Goal: Find contact information

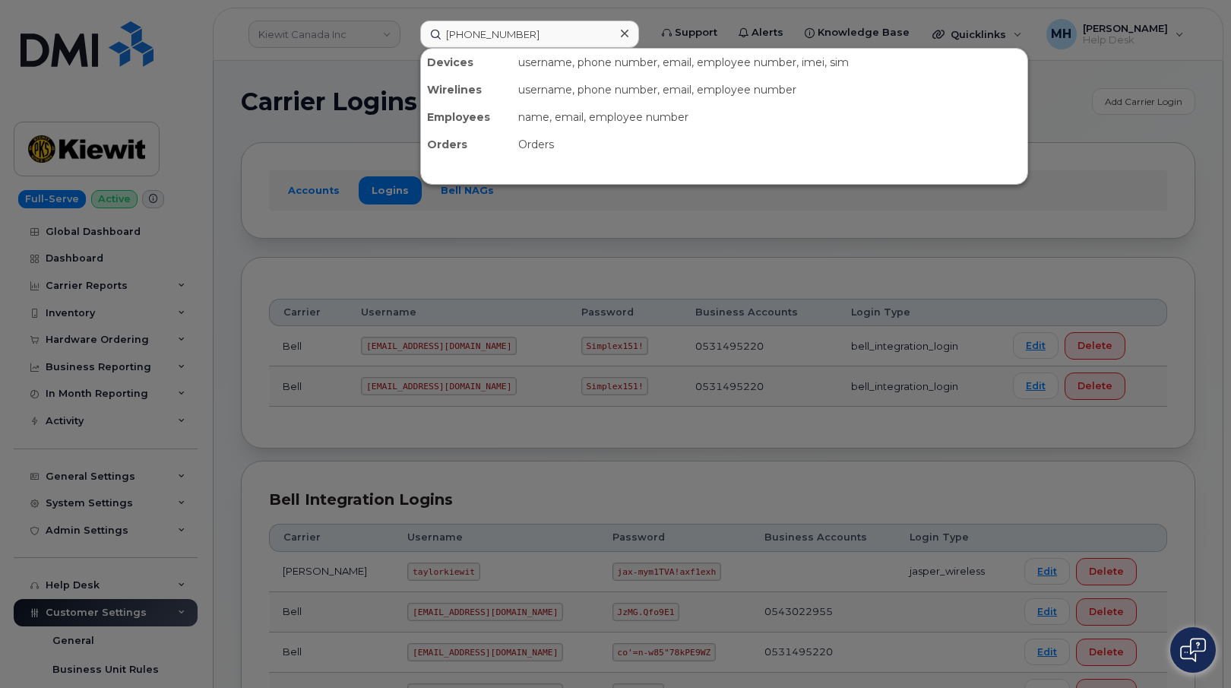
scroll to position [371, 0]
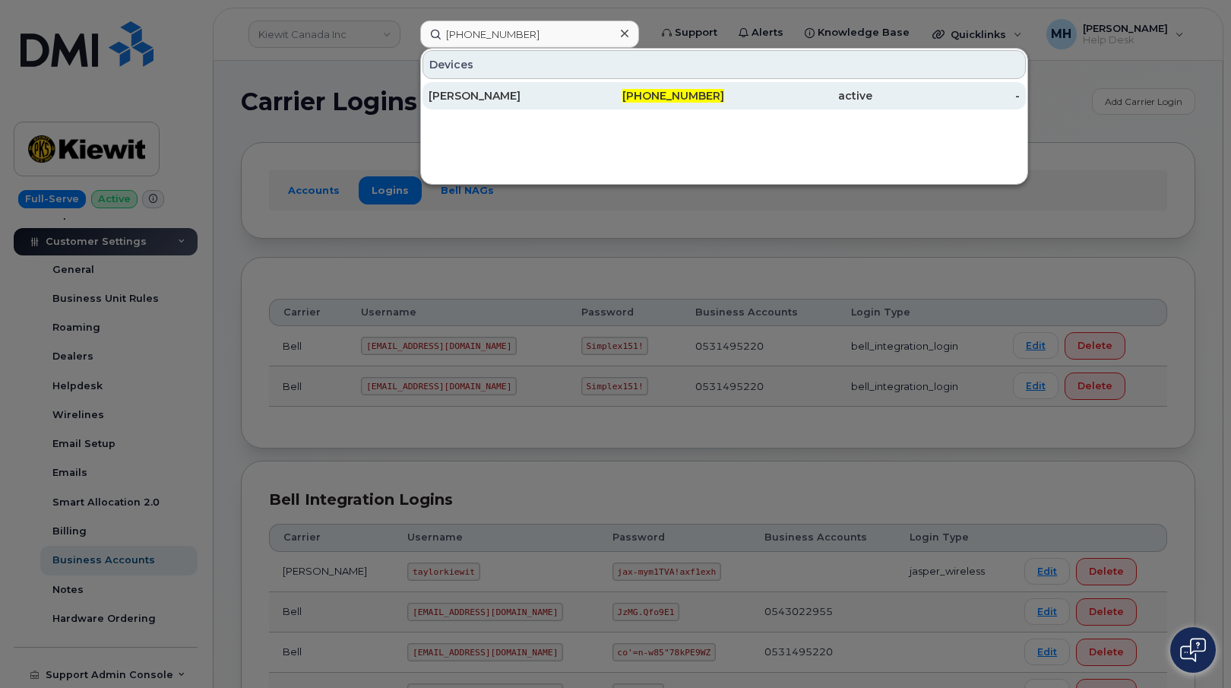
type input "704-492-7377"
click at [489, 94] on div "[PERSON_NAME]" at bounding box center [503, 95] width 148 height 15
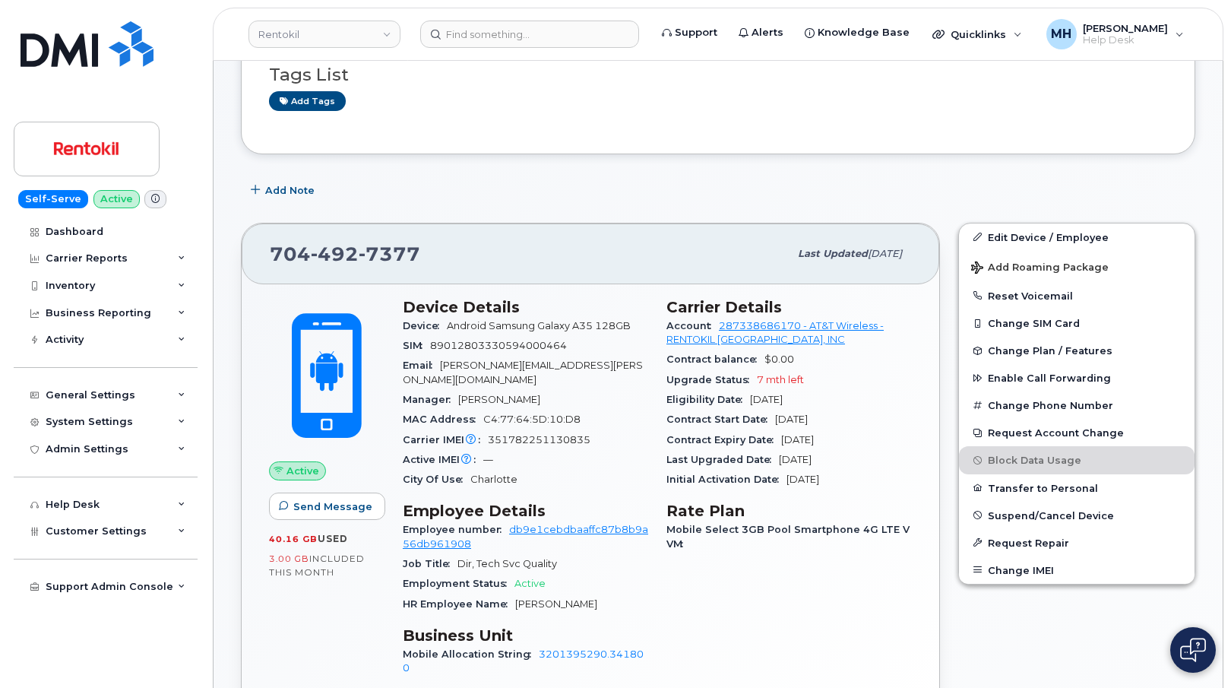
scroll to position [76, 0]
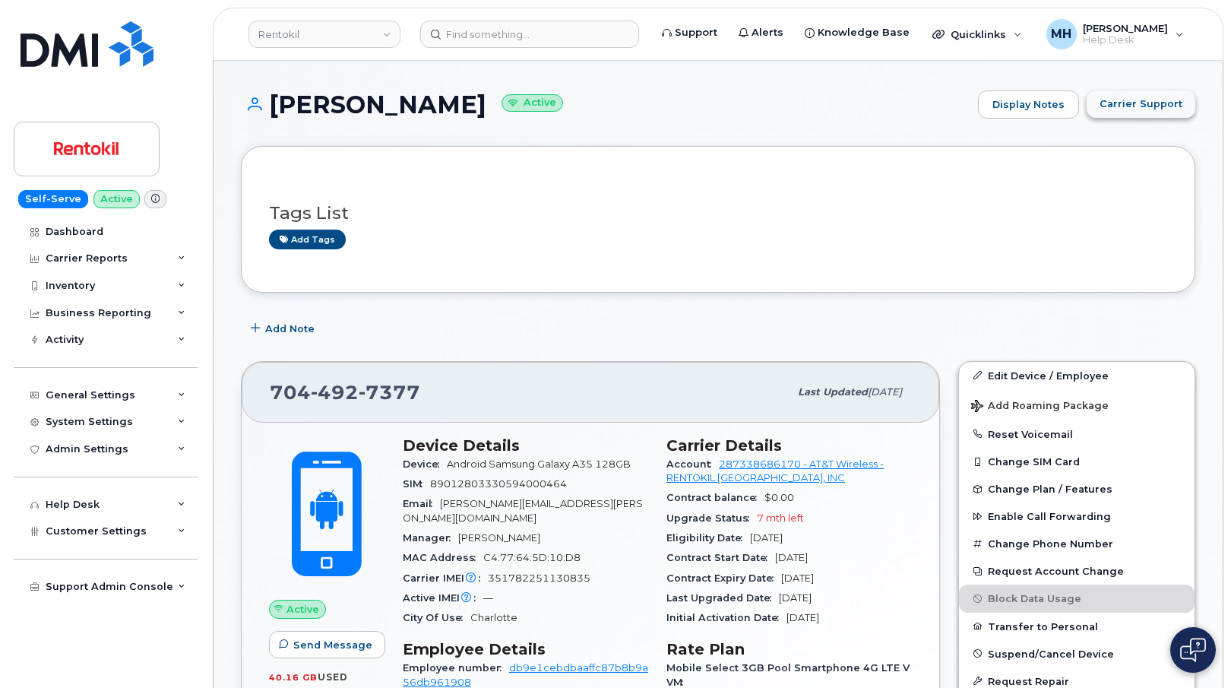
click at [1122, 104] on span "Carrier Support" at bounding box center [1141, 104] width 83 height 14
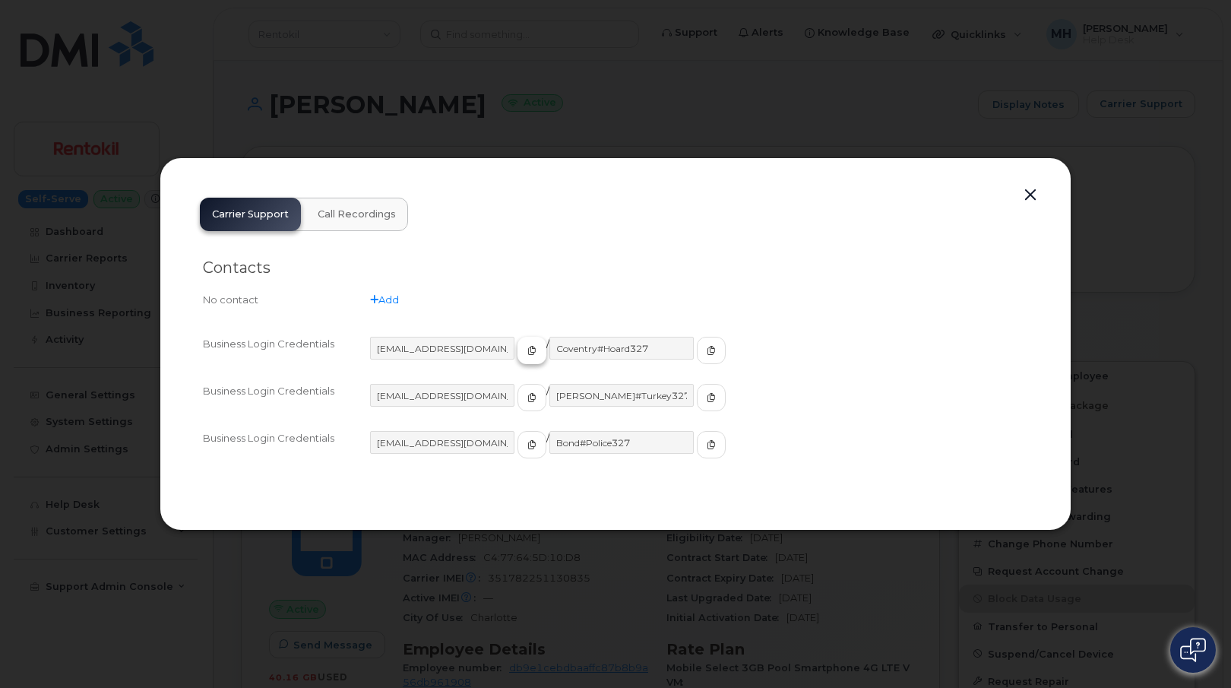
click at [518, 362] on button "button" at bounding box center [532, 350] width 29 height 27
click at [707, 347] on icon "button" at bounding box center [711, 350] width 9 height 9
drag, startPoint x: 1179, startPoint y: 143, endPoint x: 1006, endPoint y: 63, distance: 190.8
click at [1179, 144] on div at bounding box center [615, 344] width 1231 height 688
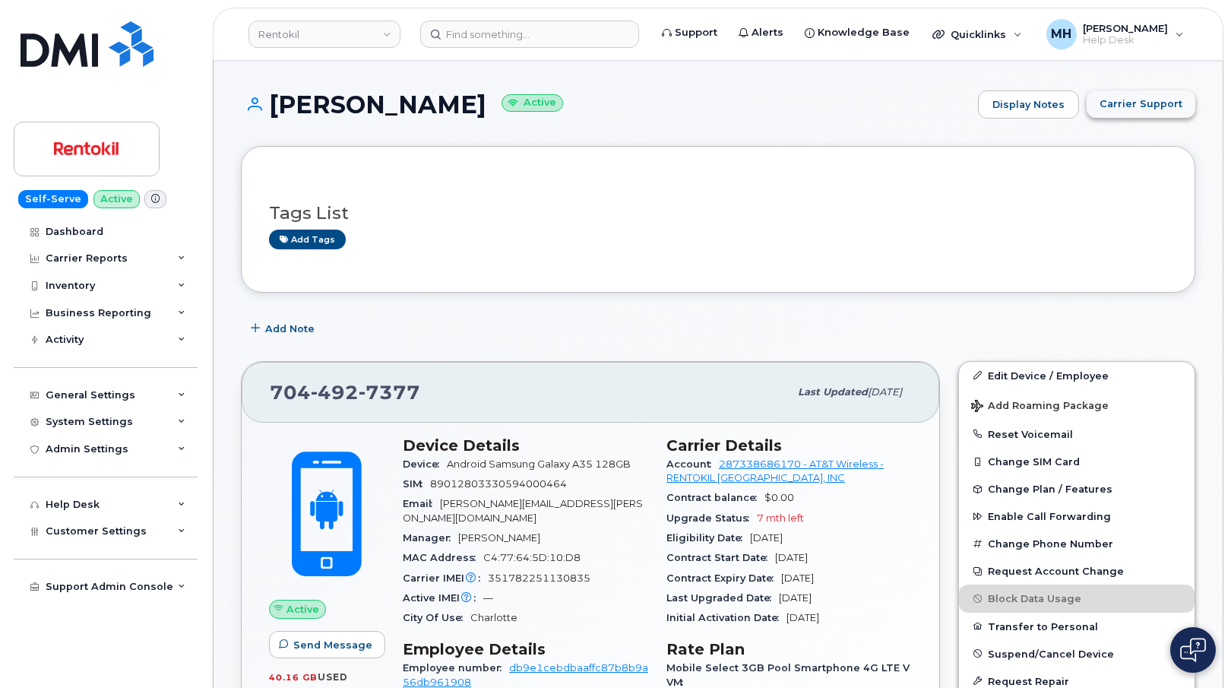
click at [1116, 106] on span "Carrier Support" at bounding box center [1141, 104] width 83 height 14
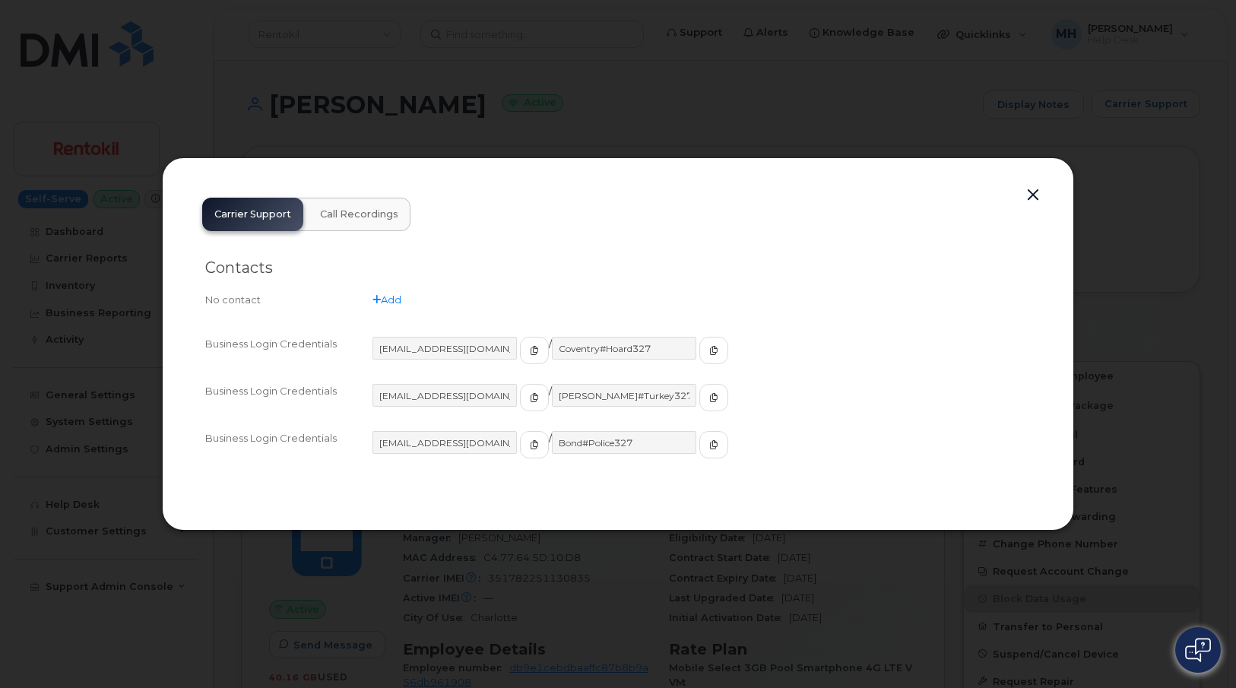
click at [621, 117] on div at bounding box center [618, 344] width 1236 height 688
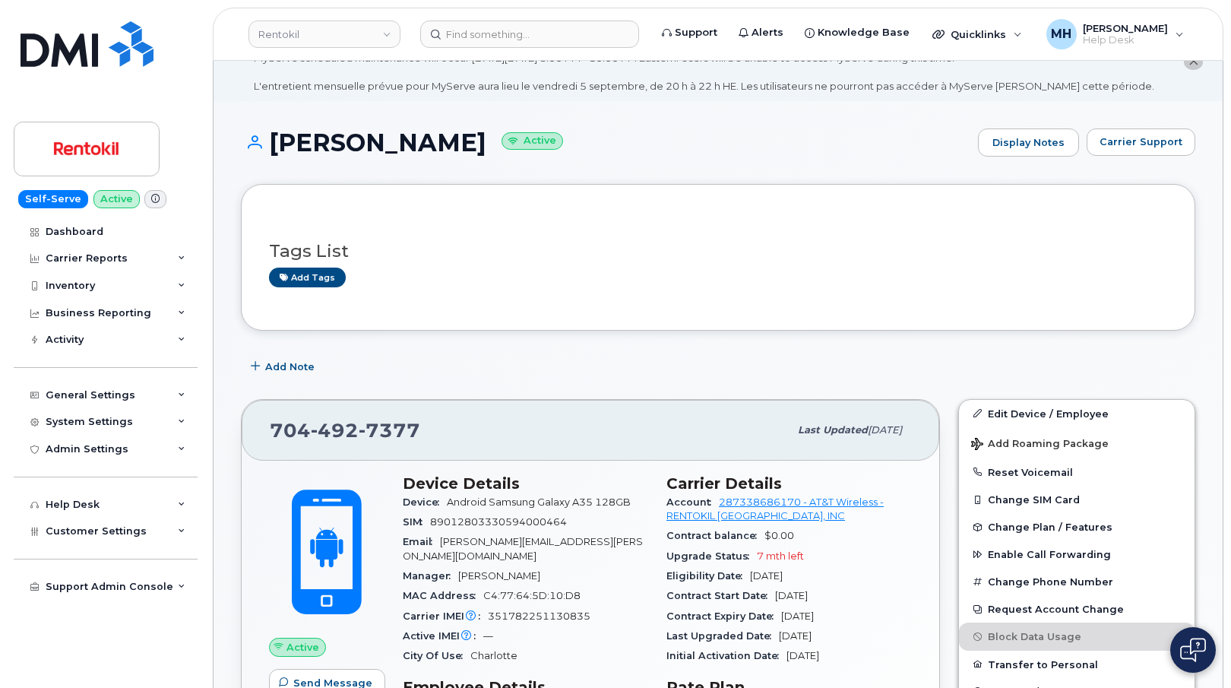
scroll to position [0, 0]
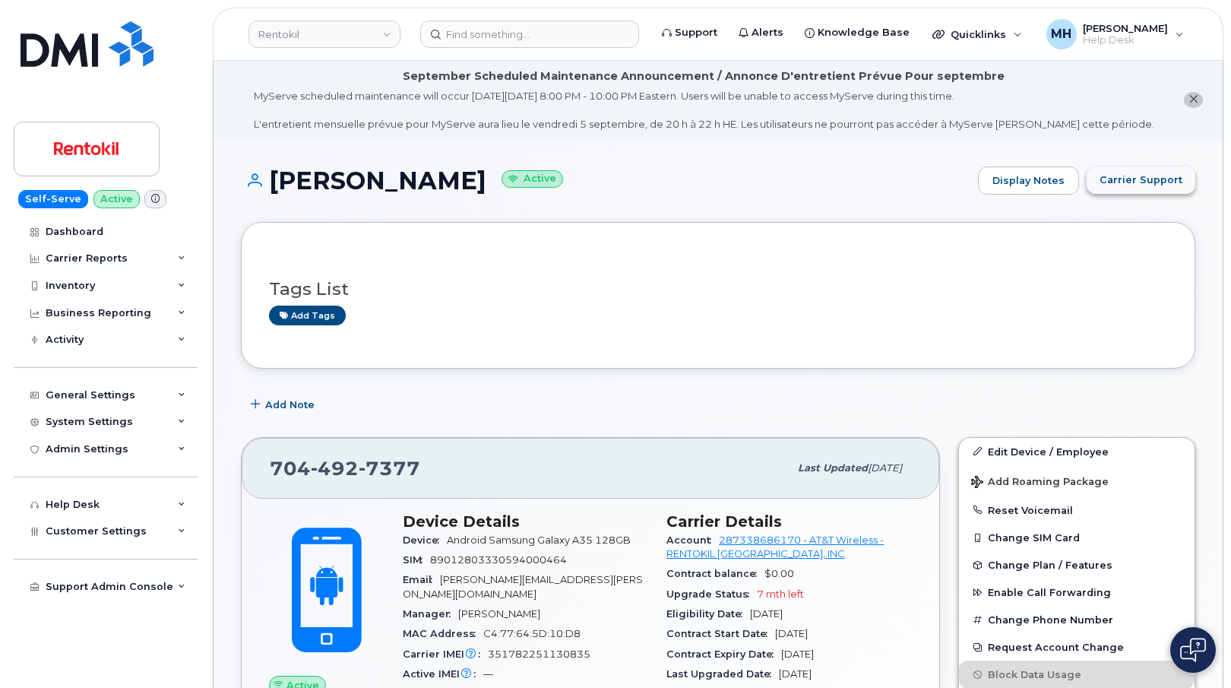
click at [1135, 184] on span "Carrier Support" at bounding box center [1141, 180] width 83 height 14
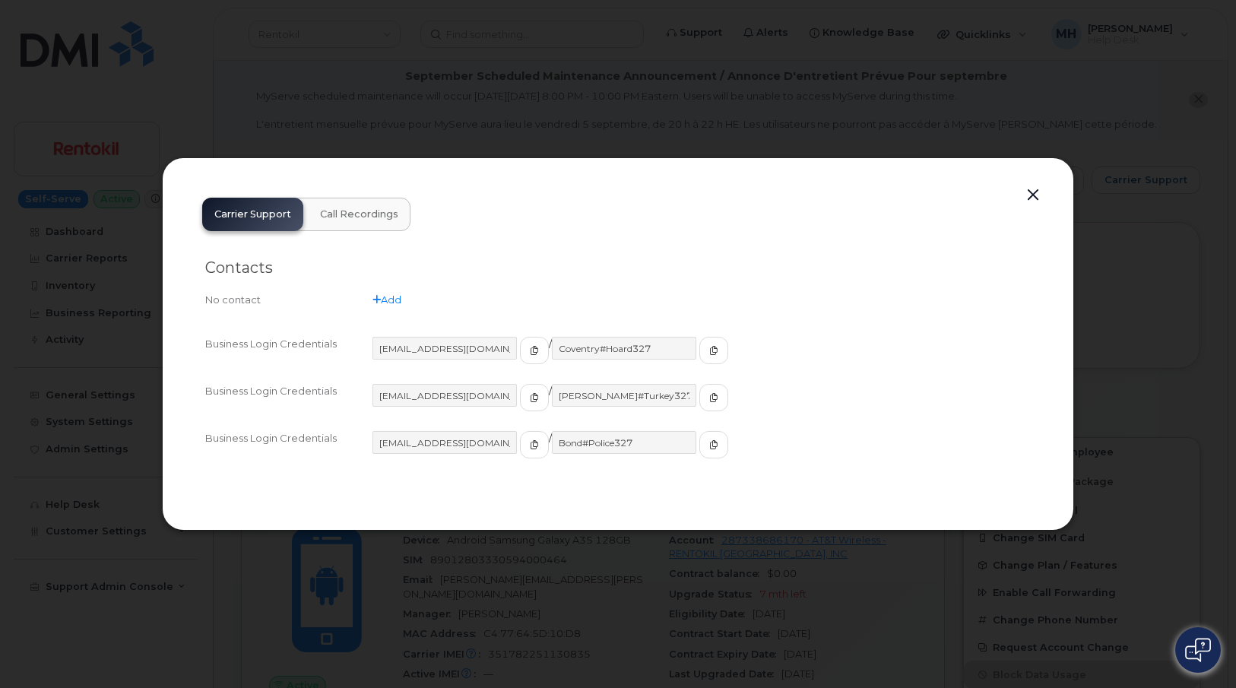
click at [1034, 195] on button "button" at bounding box center [1032, 195] width 23 height 21
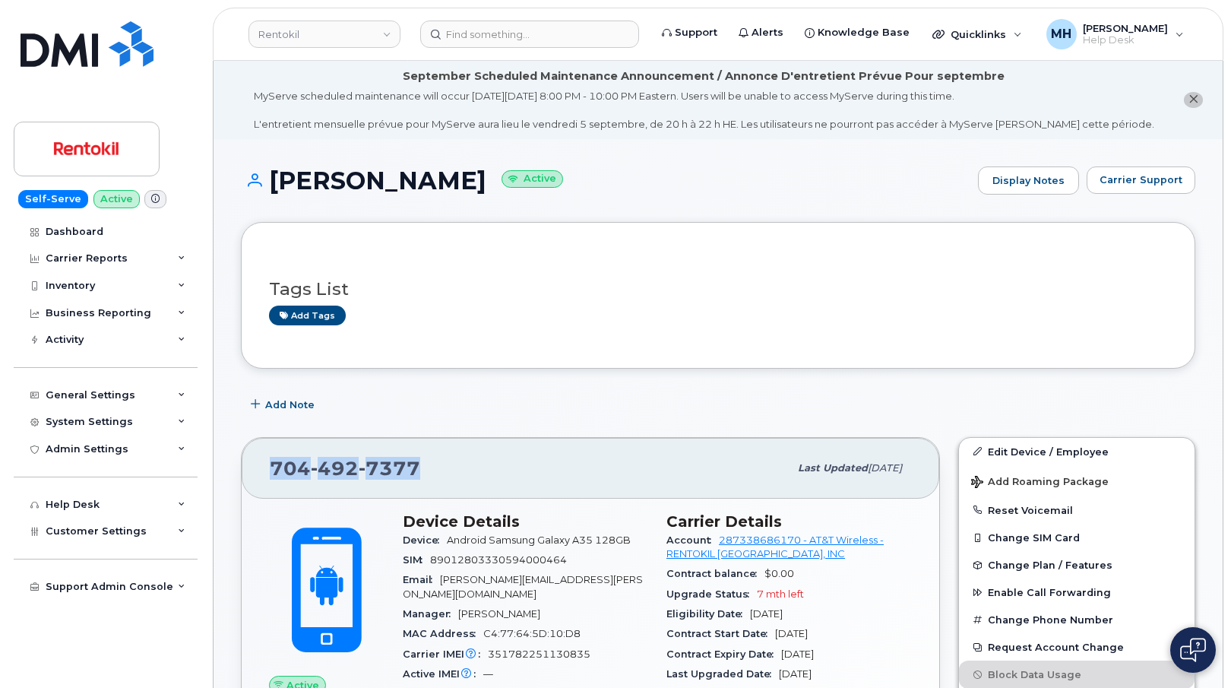
drag, startPoint x: 316, startPoint y: 465, endPoint x: 253, endPoint y: 466, distance: 63.1
click at [253, 466] on div "[PHONE_NUMBER] Last updated [DATE]" at bounding box center [591, 468] width 698 height 61
copy span "[PHONE_NUMBER]"
